Goal: Task Accomplishment & Management: Manage account settings

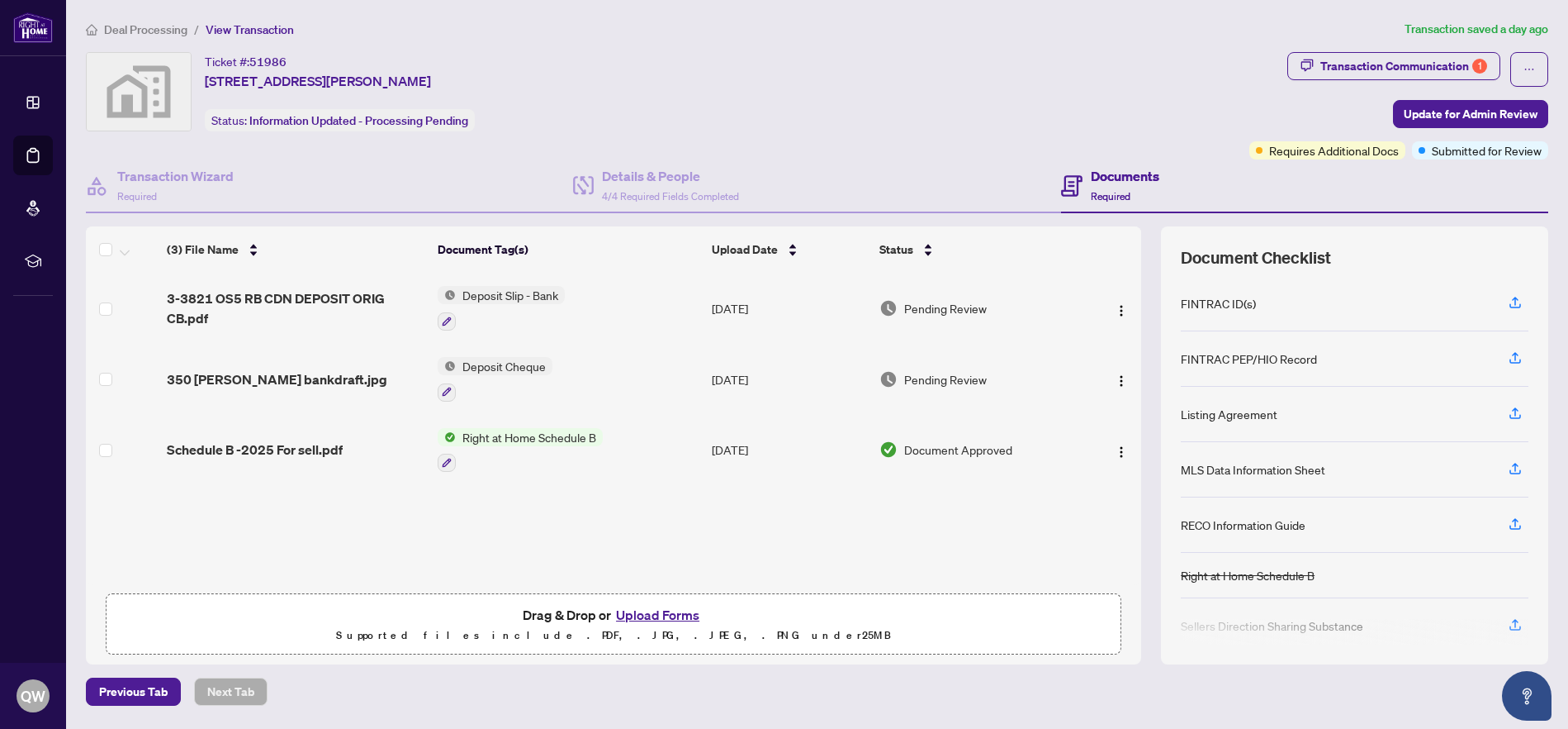
click at [135, 29] on span "Deal Processing" at bounding box center [146, 29] width 84 height 15
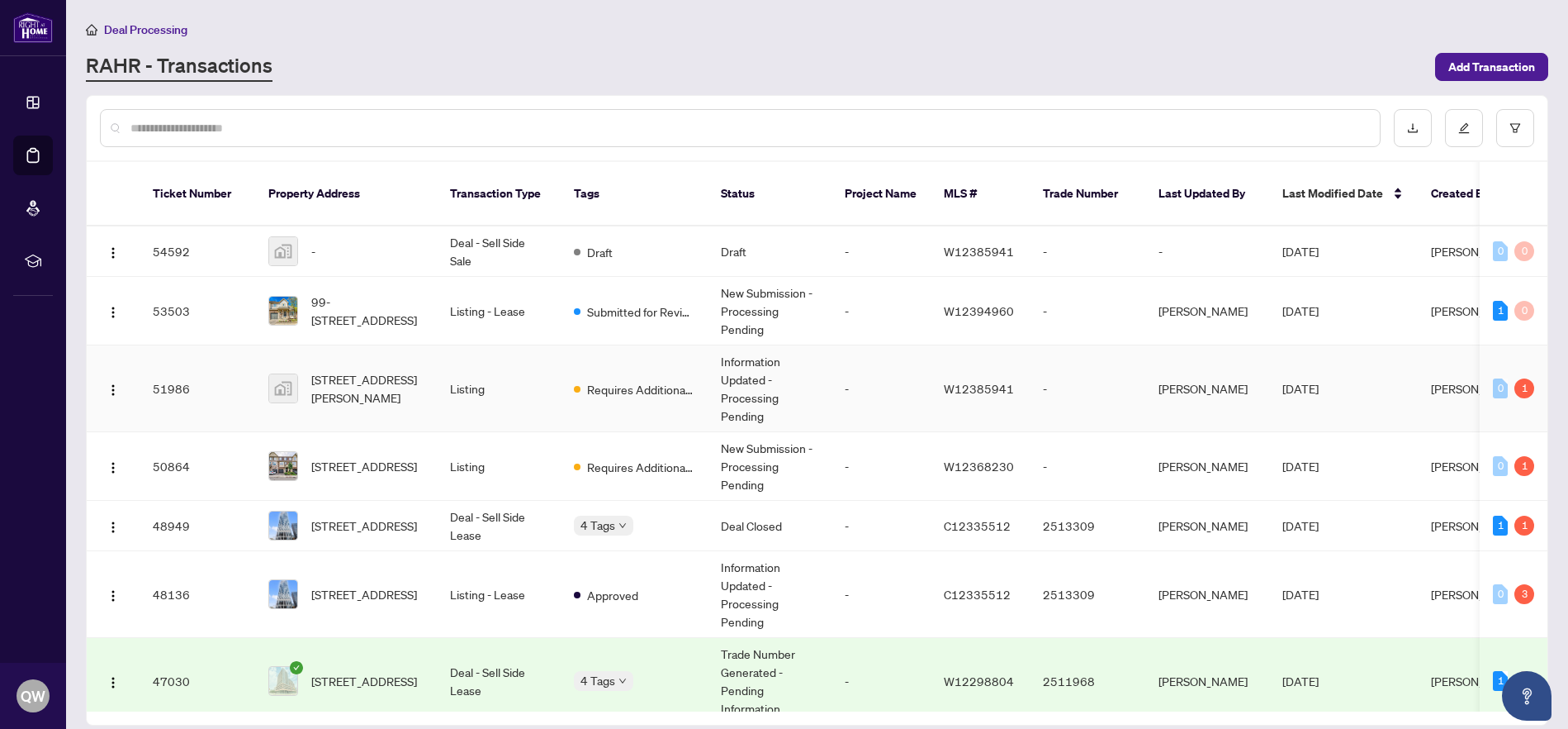
click at [979, 381] on span "W12385941" at bounding box center [979, 388] width 70 height 15
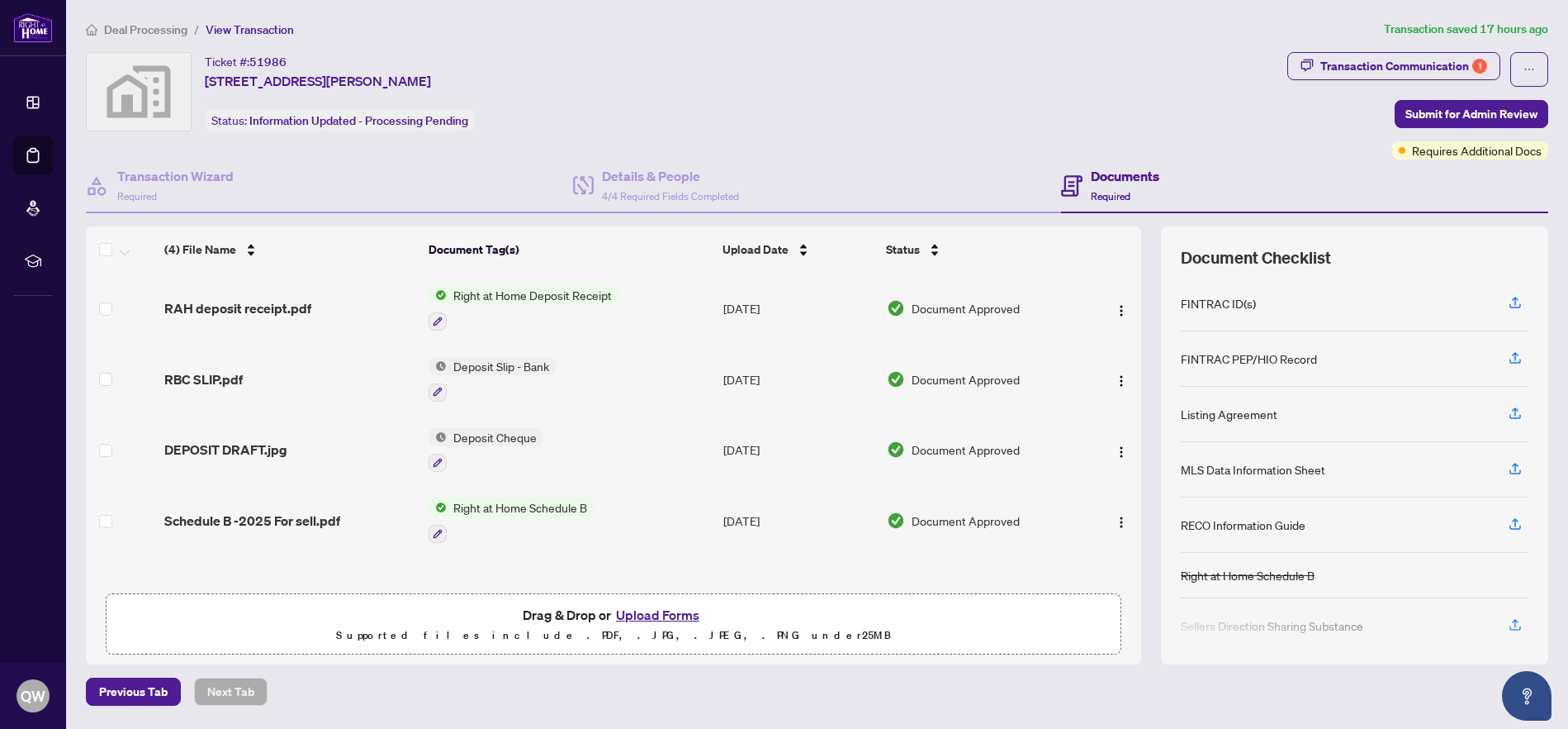
click at [505, 294] on span "Right at Home Deposit Receipt" at bounding box center [532, 295] width 171 height 18
click at [973, 308] on span "Document Approved" at bounding box center [965, 308] width 108 height 18
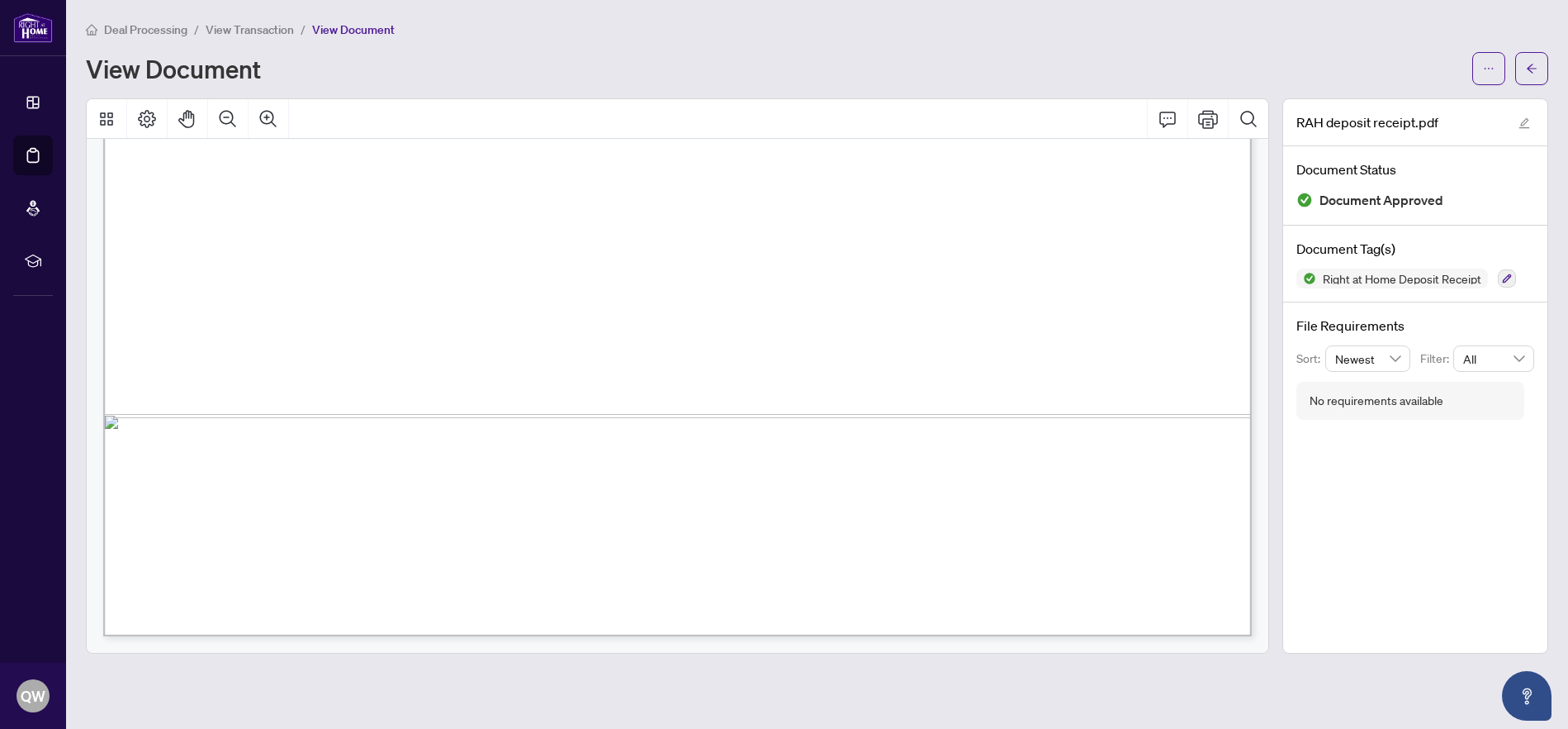
scroll to position [590, 0]
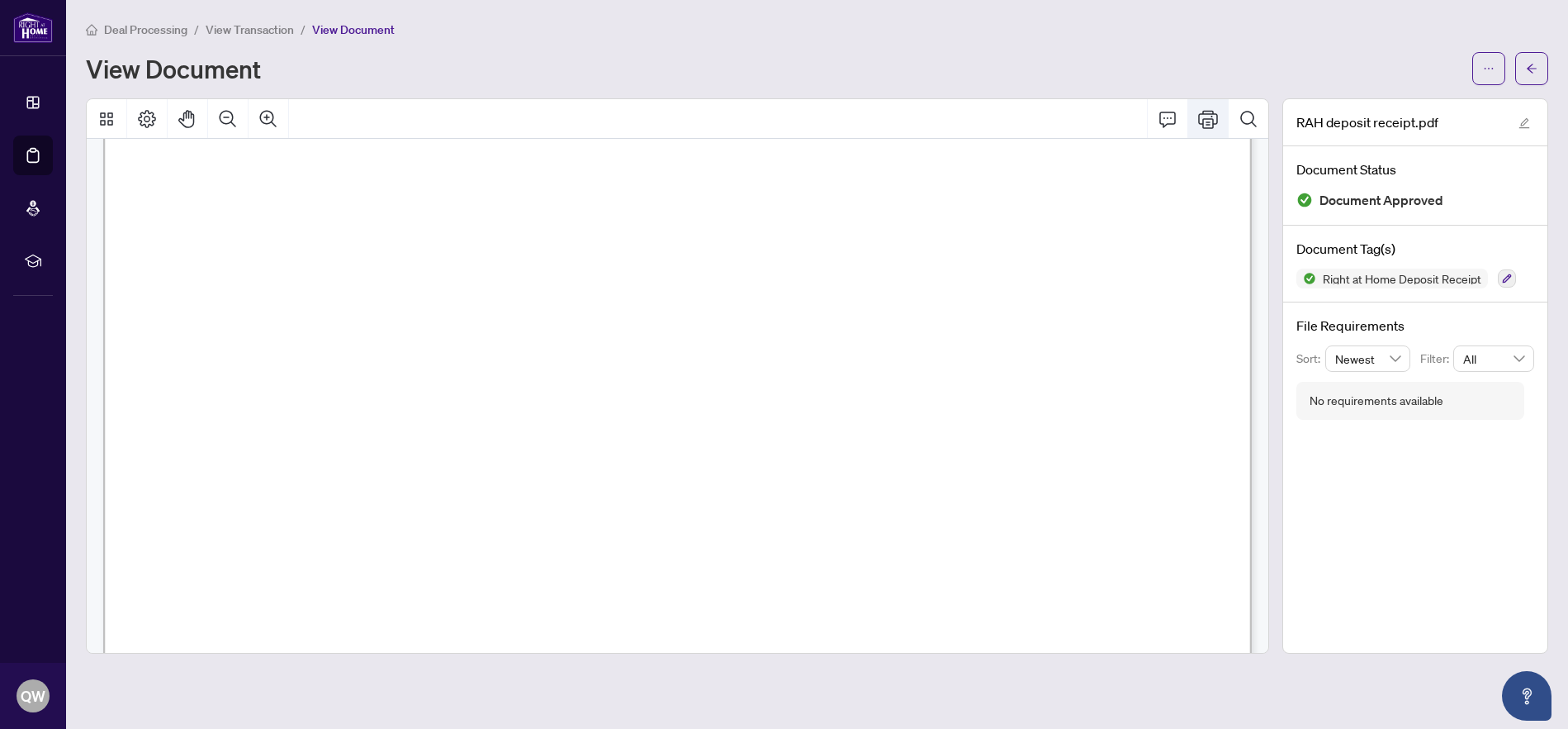
click at [1196, 117] on button "Print" at bounding box center [1208, 119] width 40 height 40
